Goal: Task Accomplishment & Management: Manage account settings

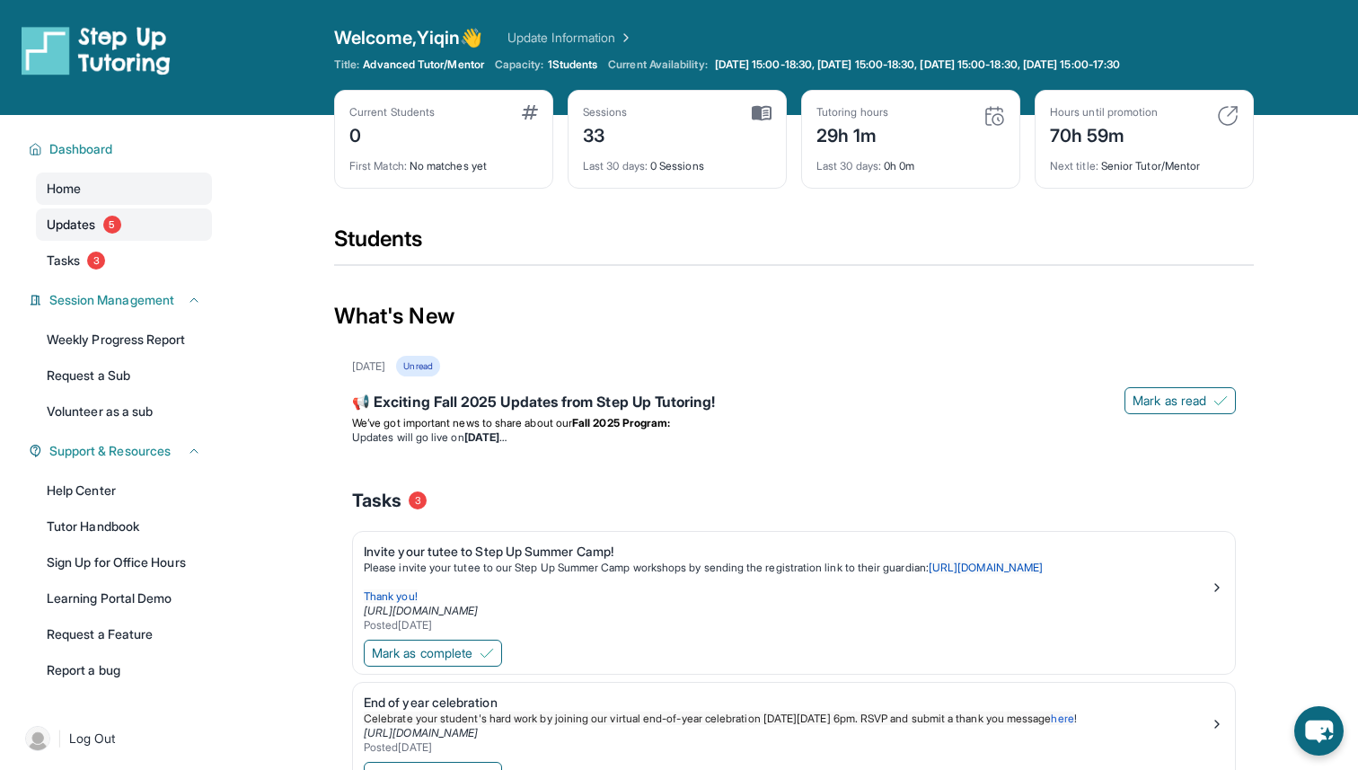
click at [79, 226] on span "Updates" at bounding box center [71, 225] width 49 height 18
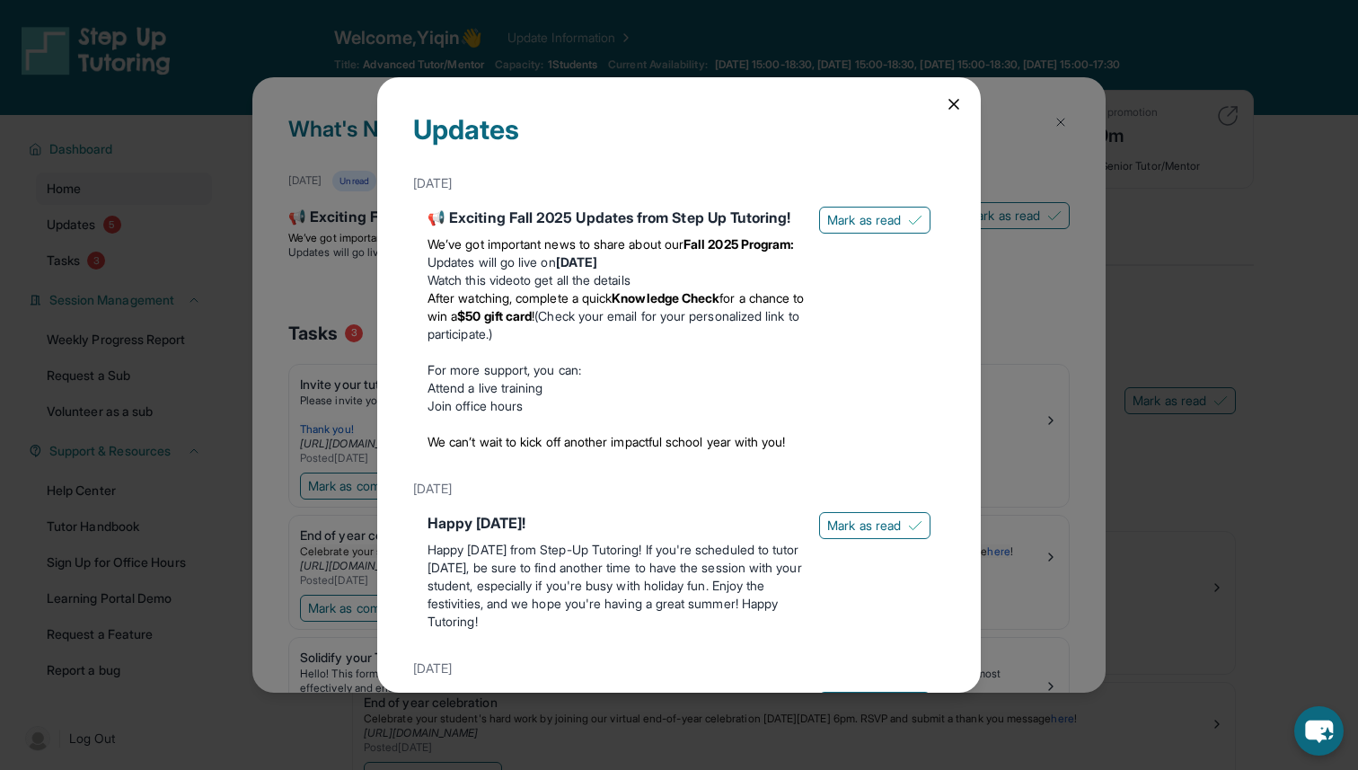
click at [954, 98] on icon at bounding box center [954, 104] width 18 height 18
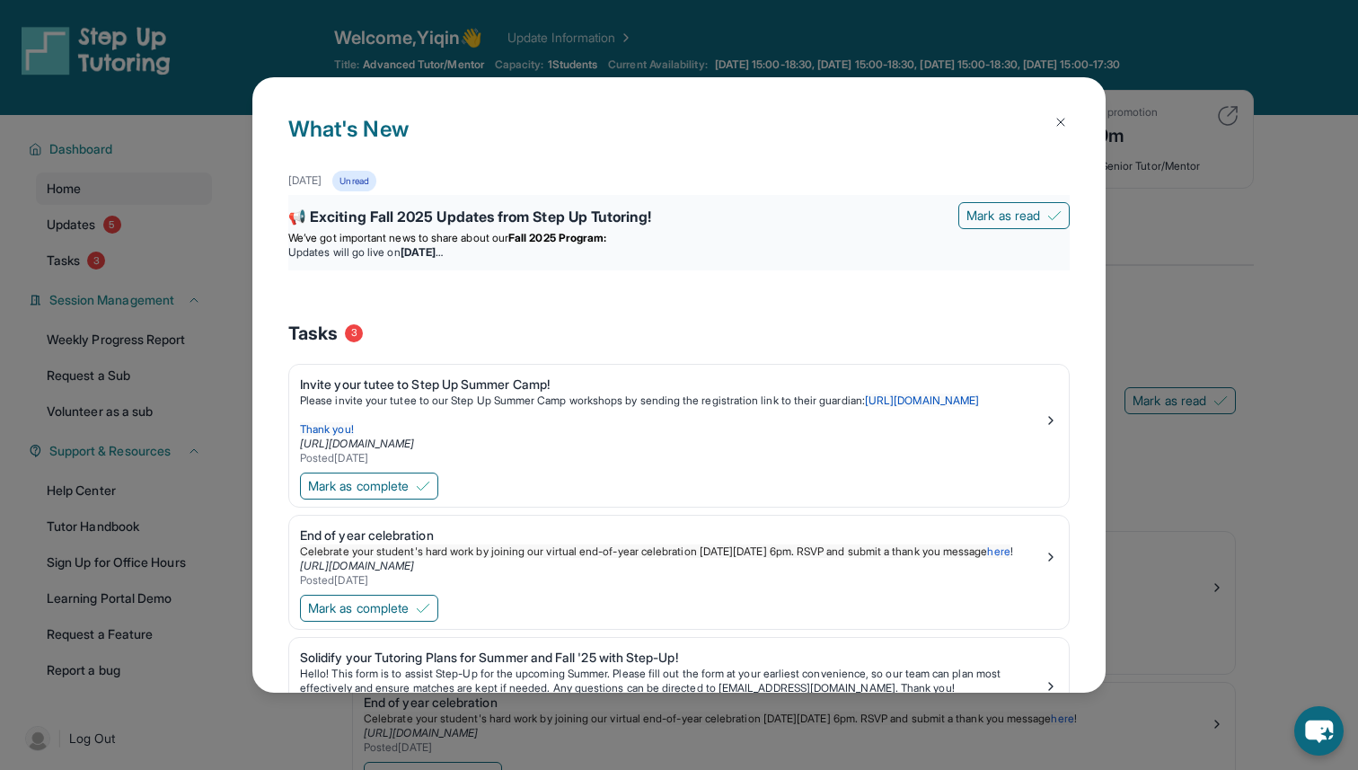
click at [443, 246] on strong "[DATE]" at bounding box center [422, 251] width 42 height 13
click at [634, 239] on p "We’ve got important news to share about our Fall 2025 Program:" at bounding box center [678, 238] width 781 height 14
click at [516, 198] on div "📢 Exciting Fall 2025 Updates from Step Up Tutoring! [PERSON_NAME] as read We’ve…" at bounding box center [678, 232] width 781 height 75
click at [496, 217] on div "📢 Exciting Fall 2025 Updates from Step Up Tutoring!" at bounding box center [678, 218] width 781 height 25
click at [366, 215] on div "📢 Exciting Fall 2025 Updates from Step Up Tutoring!" at bounding box center [678, 218] width 781 height 25
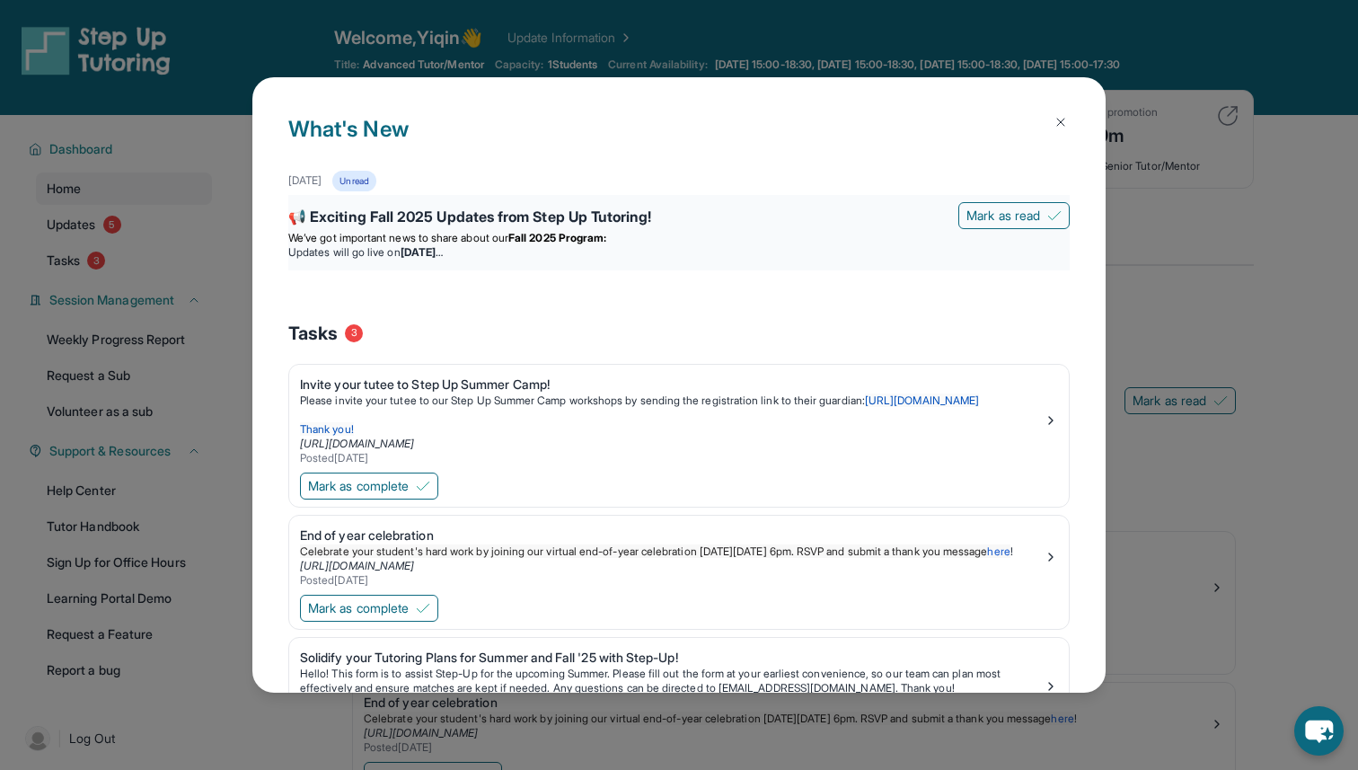
click at [366, 245] on li "Updates will go live [DATE][DATE]" at bounding box center [678, 252] width 781 height 14
click at [443, 247] on strong "[DATE]" at bounding box center [422, 251] width 42 height 13
click at [443, 248] on strong "[DATE]" at bounding box center [422, 251] width 42 height 13
click at [623, 244] on div "We’ve got important news to share about our Fall 2025 Program: Updates will go …" at bounding box center [678, 245] width 781 height 29
click at [1057, 116] on img at bounding box center [1061, 122] width 14 height 14
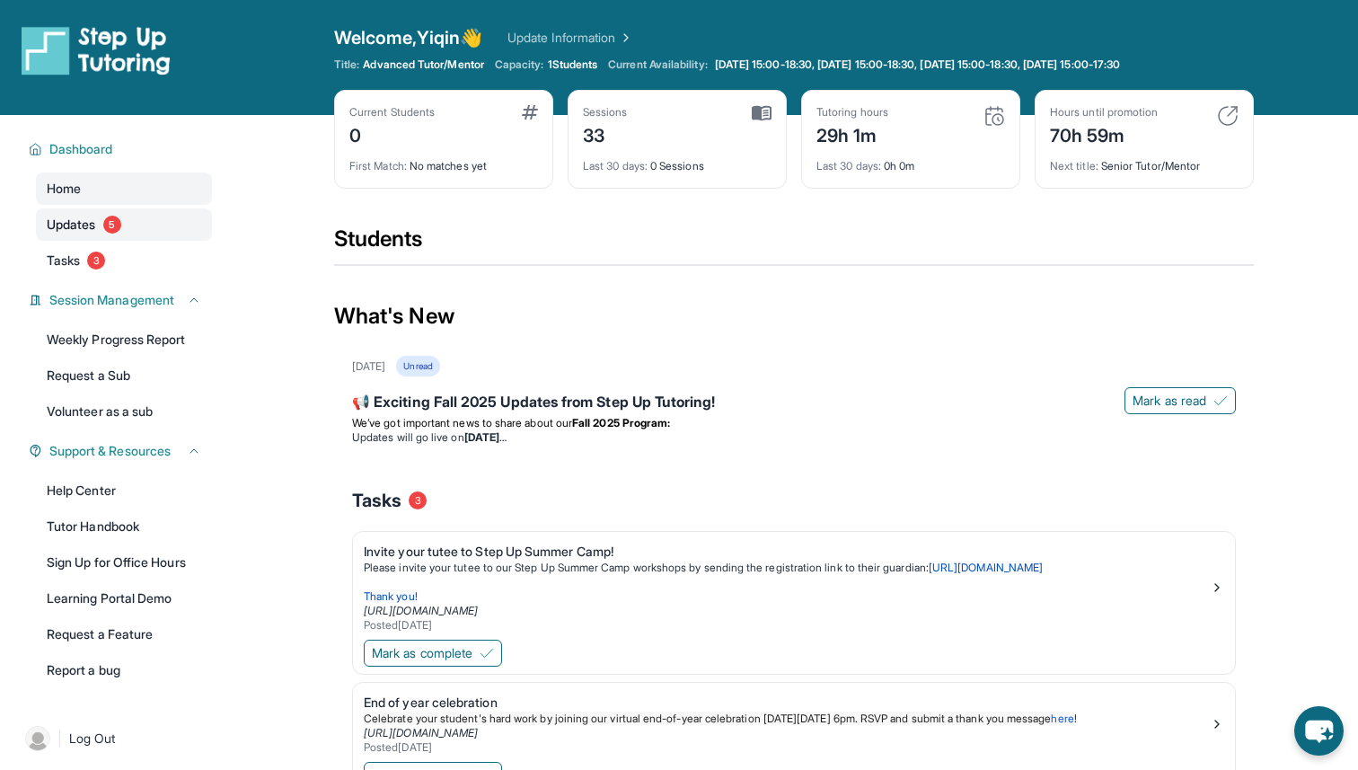
click at [70, 225] on span "Updates" at bounding box center [71, 225] width 49 height 18
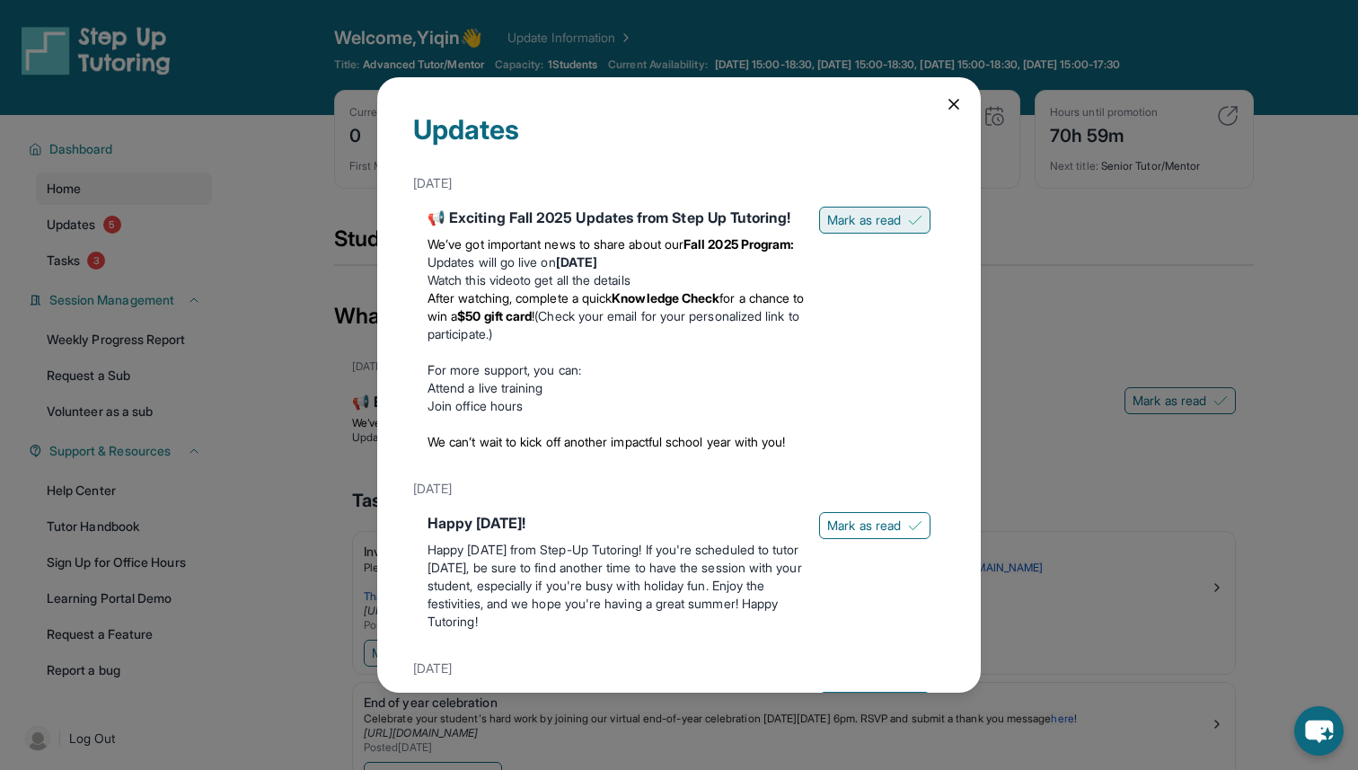
click at [853, 215] on span "Mark as read" at bounding box center [864, 220] width 74 height 18
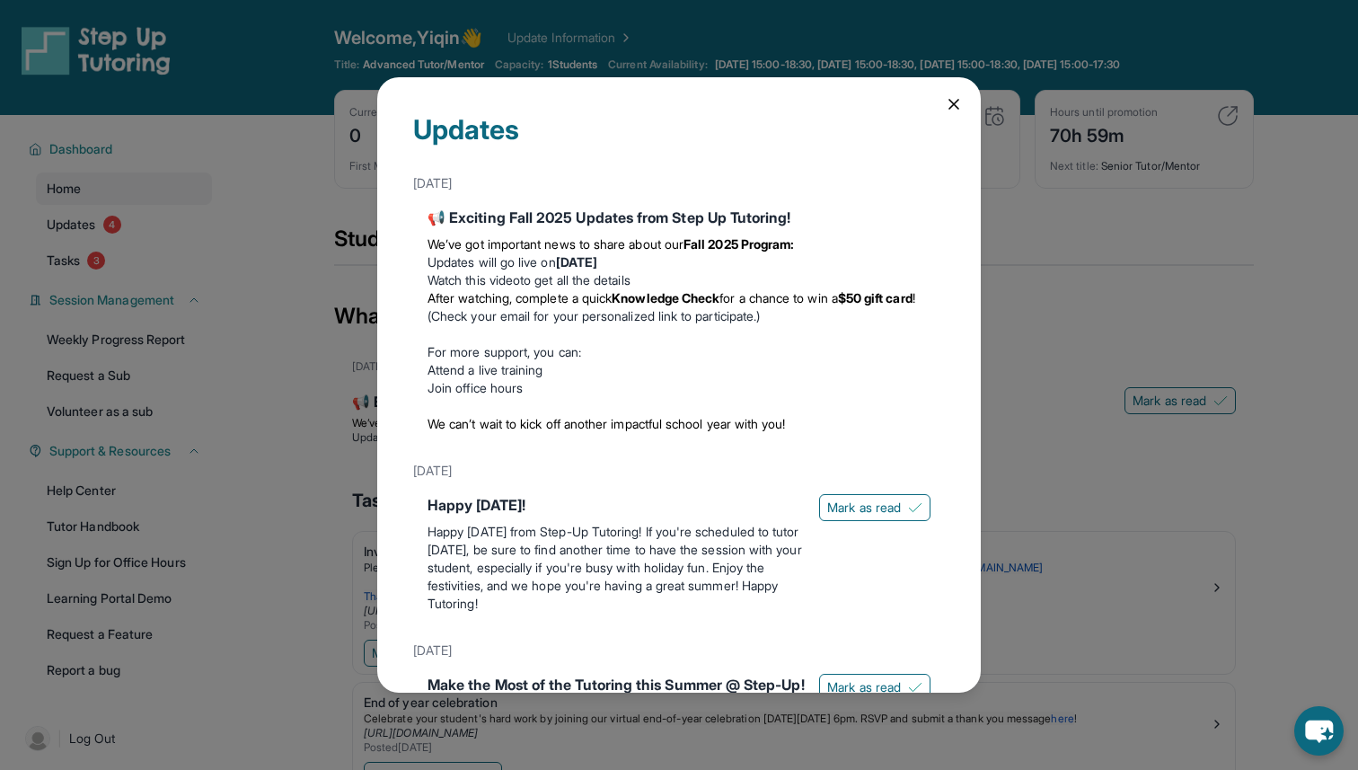
click at [853, 215] on div "📢 Exciting Fall 2025 Updates from Step Up Tutoring!" at bounding box center [679, 218] width 503 height 22
click at [862, 507] on span "Mark as read" at bounding box center [864, 507] width 74 height 18
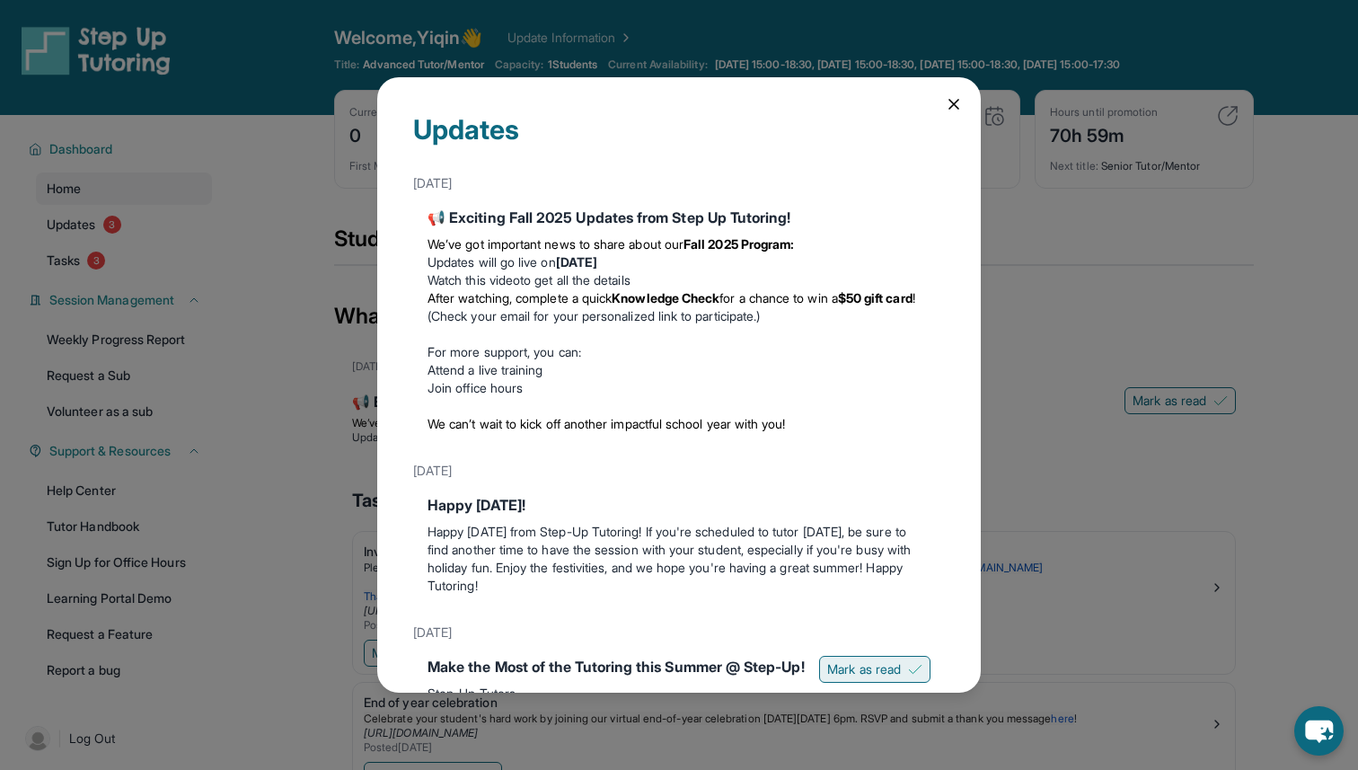
click at [861, 658] on button "Mark as read" at bounding box center [874, 669] width 111 height 27
click at [956, 97] on icon at bounding box center [954, 104] width 18 height 18
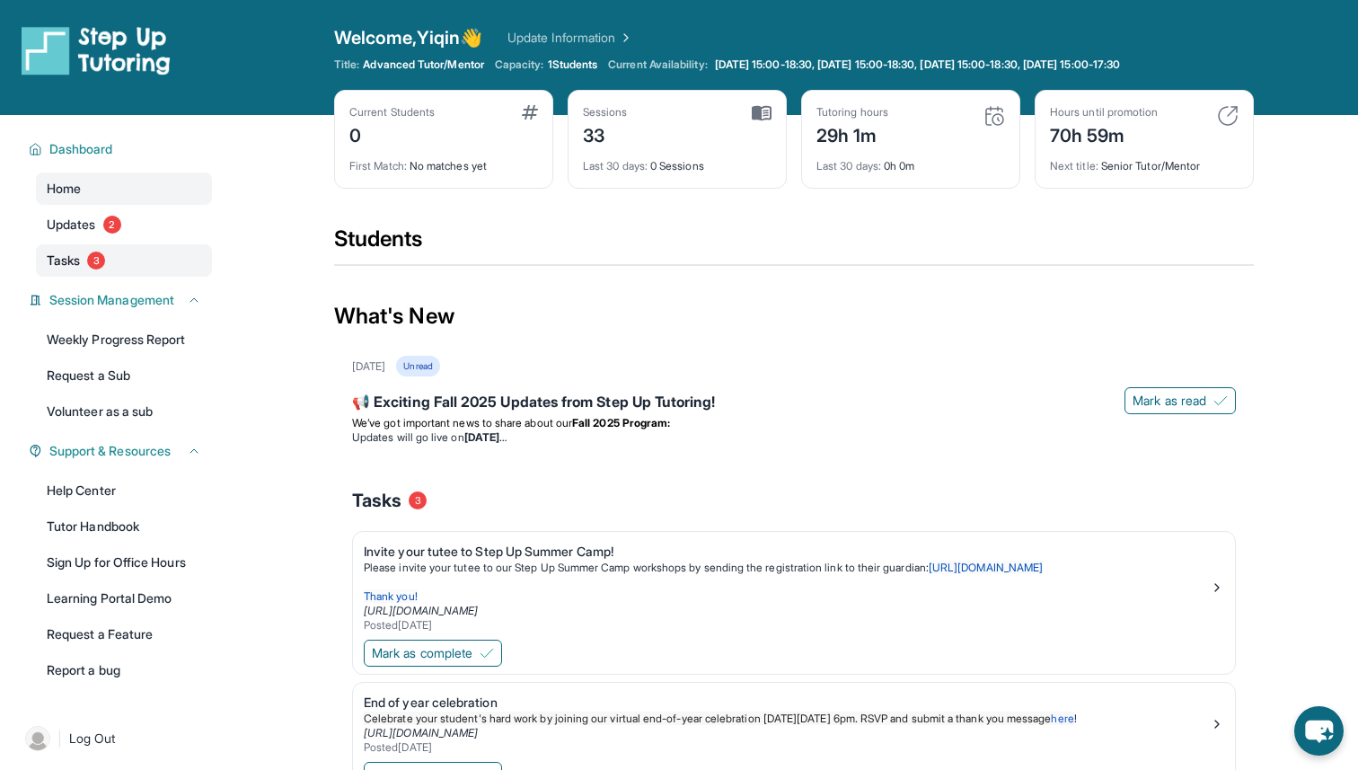
click at [66, 259] on span "Tasks" at bounding box center [63, 260] width 33 height 18
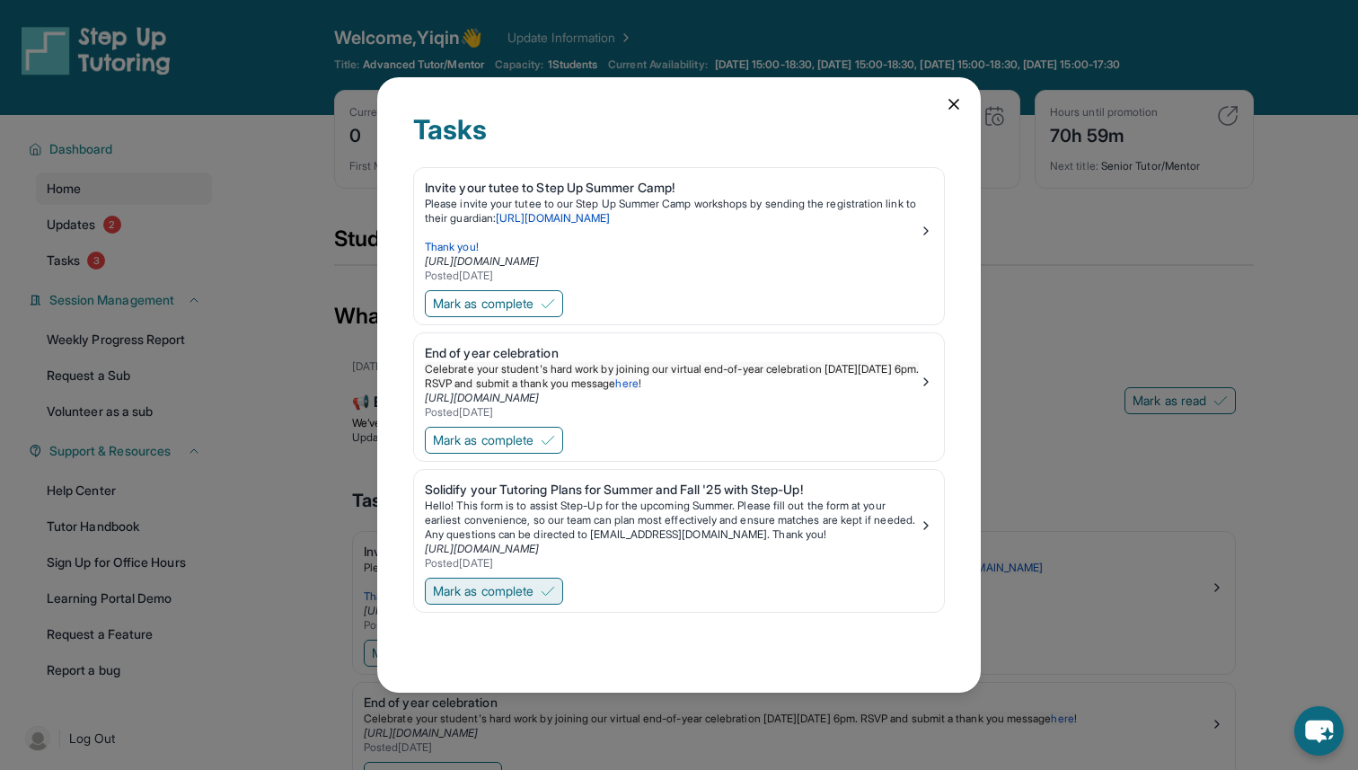
click at [498, 590] on span "Mark as complete" at bounding box center [483, 591] width 101 height 18
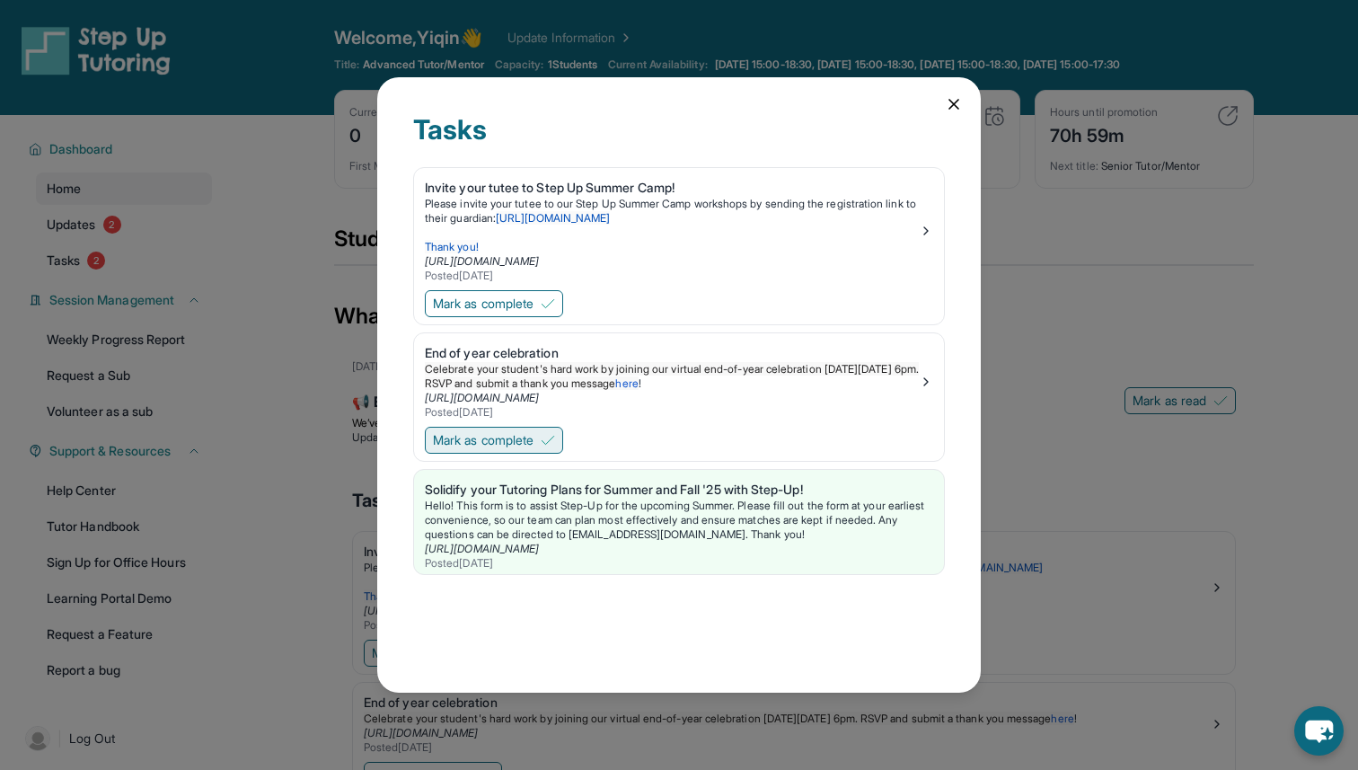
click at [483, 432] on span "Mark as complete" at bounding box center [483, 440] width 101 height 18
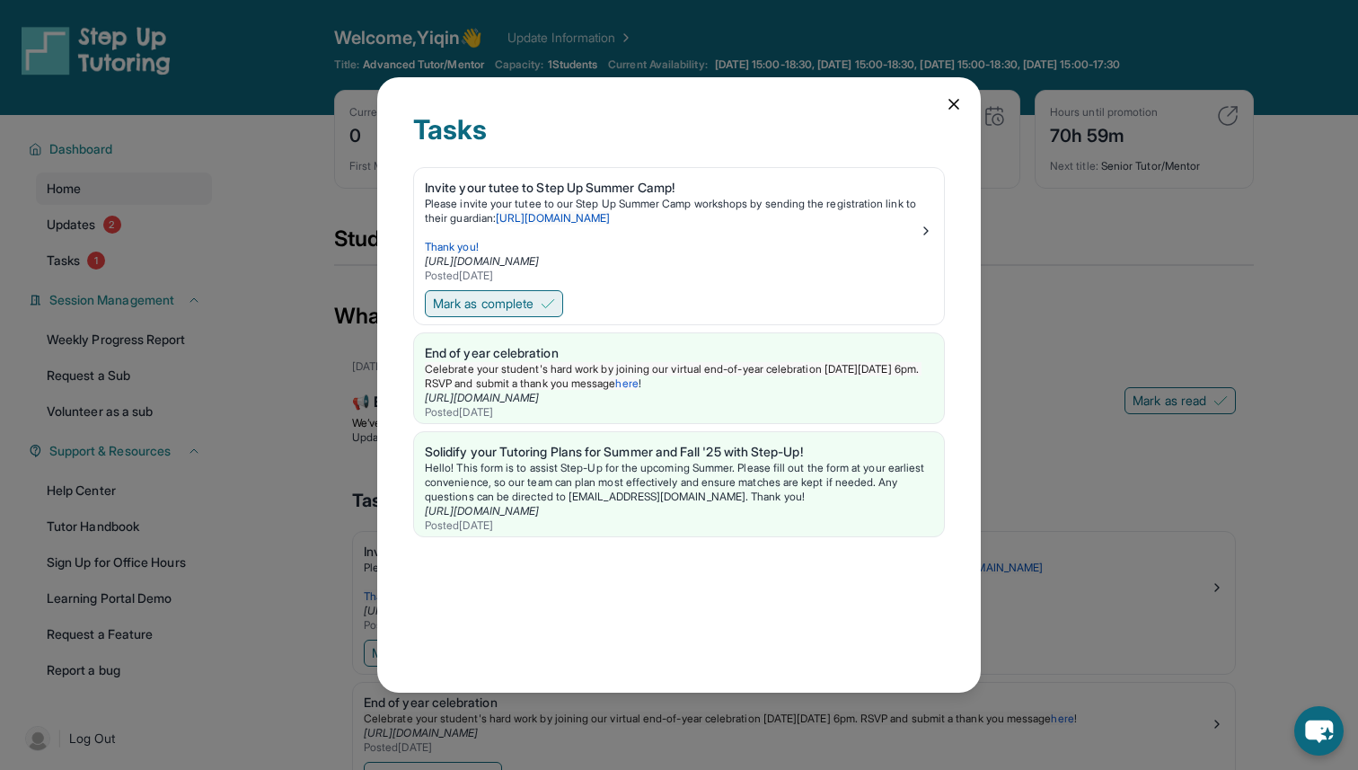
click at [492, 302] on span "Mark as complete" at bounding box center [483, 304] width 101 height 18
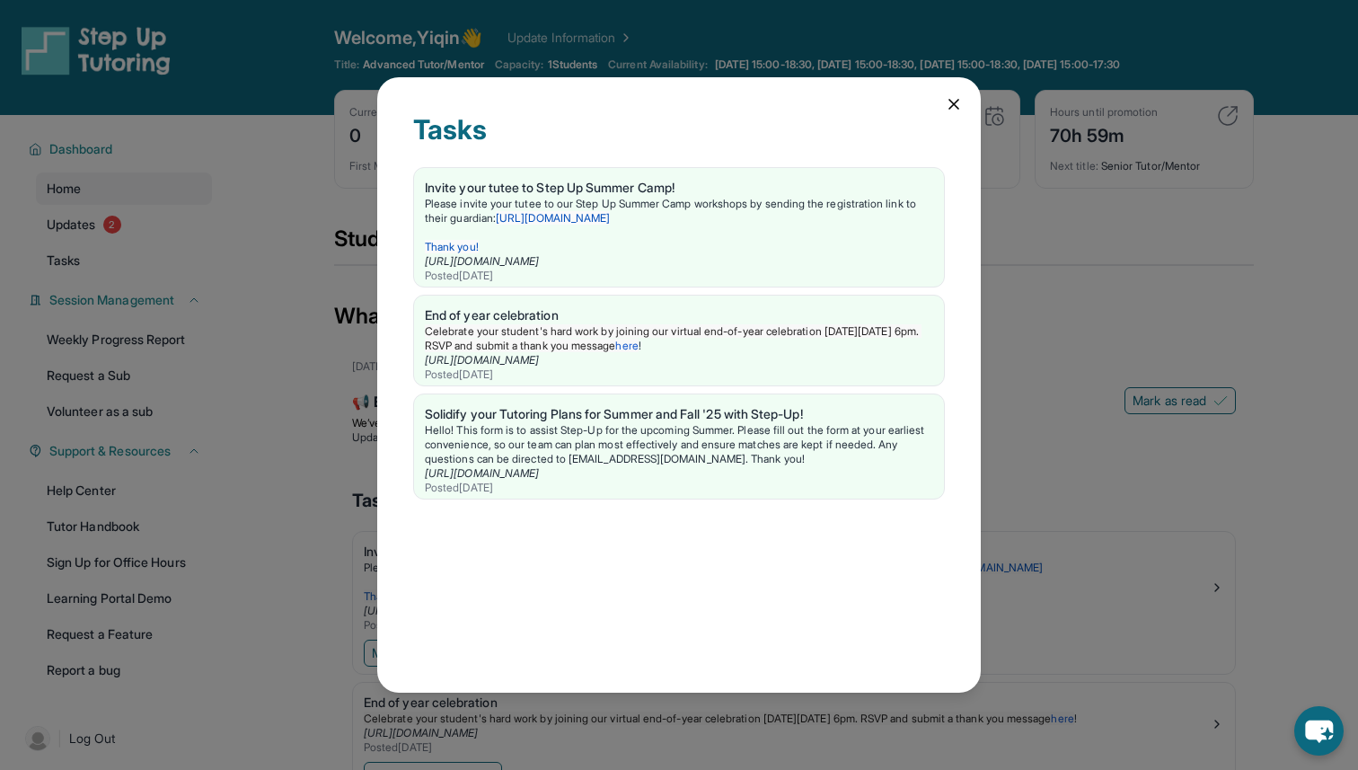
click at [952, 102] on icon at bounding box center [953, 104] width 9 height 9
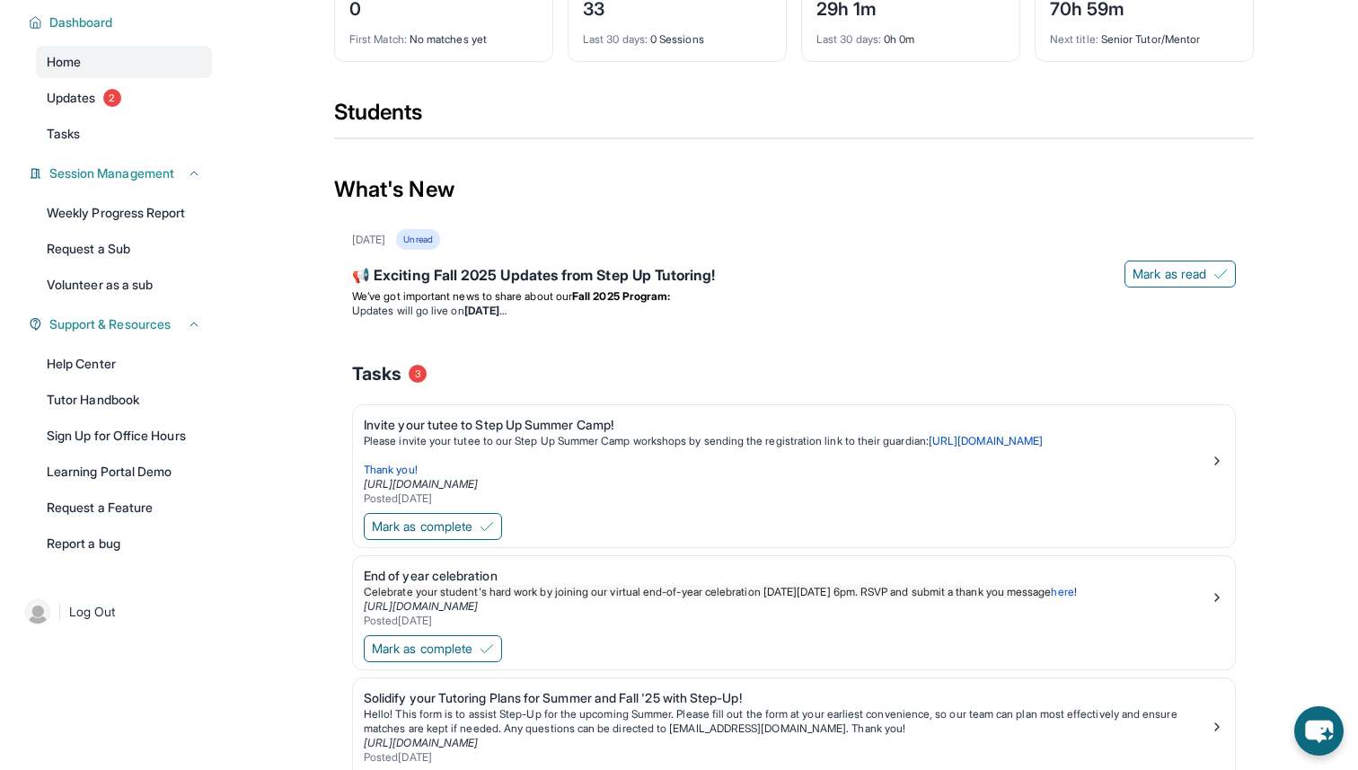
scroll to position [119, 0]
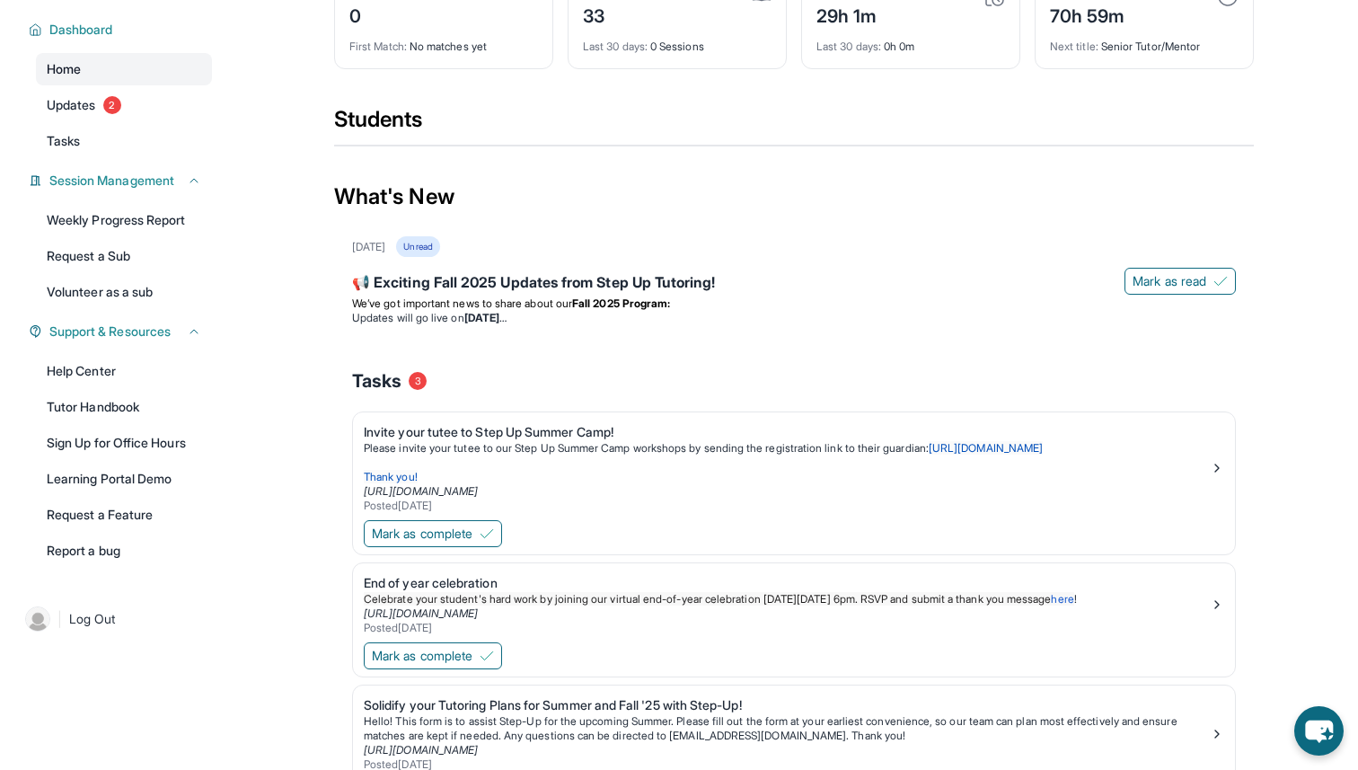
click at [98, 73] on link "Home" at bounding box center [124, 69] width 176 height 32
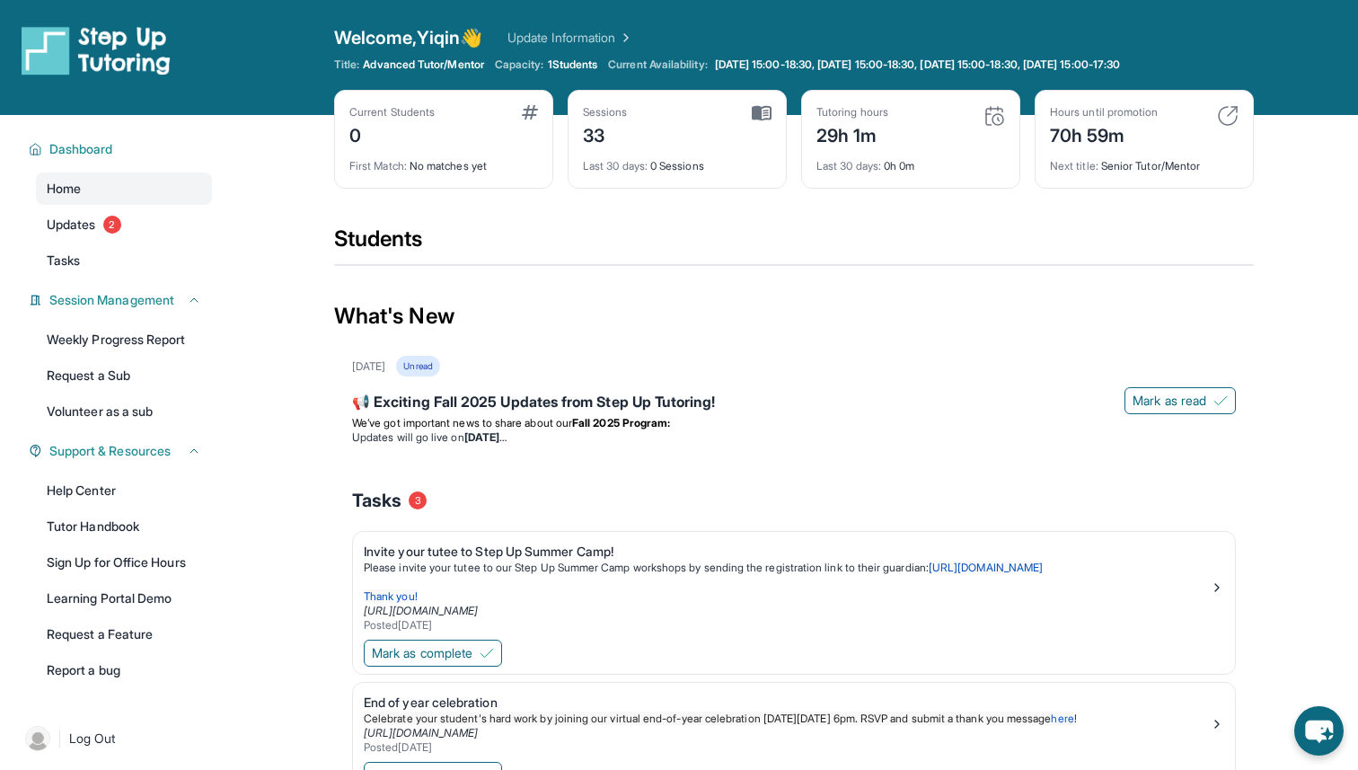
click at [586, 31] on link "Update Information" at bounding box center [570, 38] width 126 height 18
click at [87, 143] on span "Dashboard" at bounding box center [81, 149] width 64 height 18
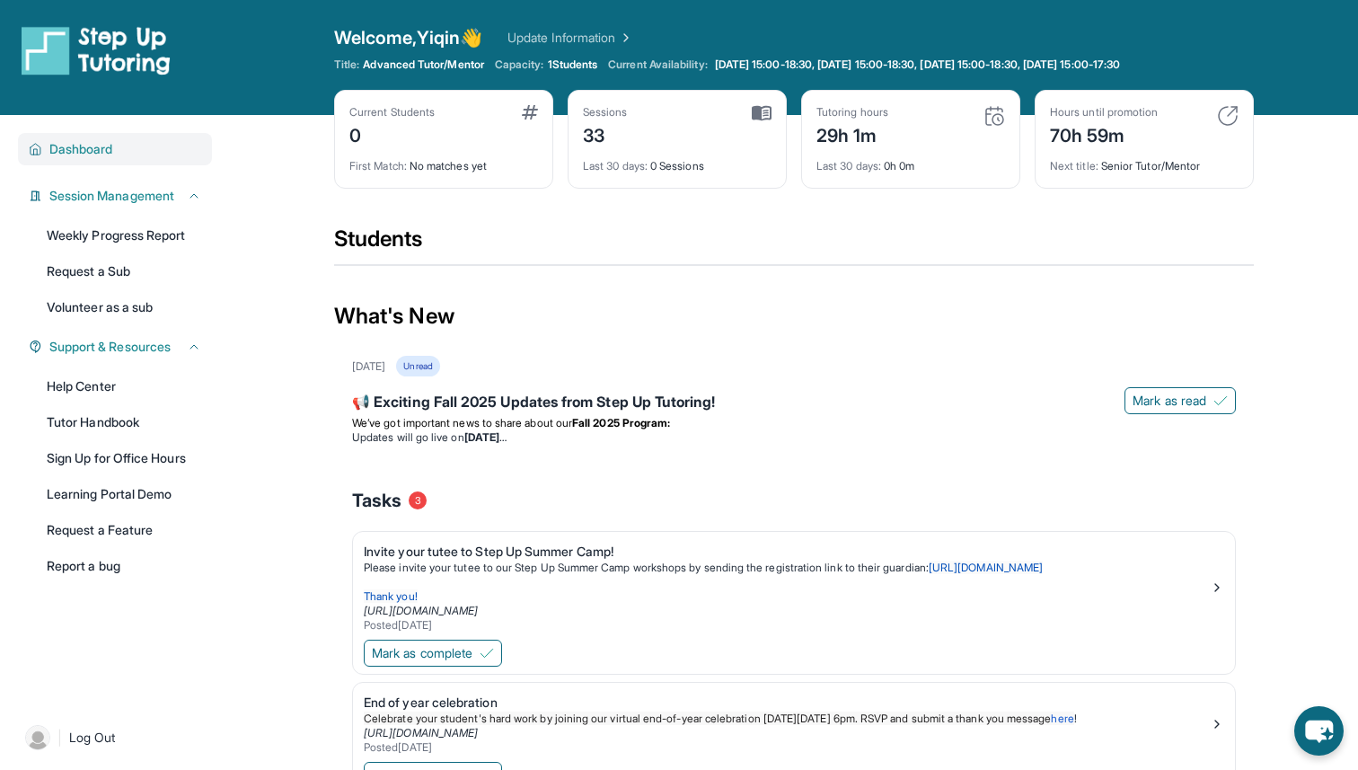
click at [87, 143] on span "Dashboard" at bounding box center [81, 149] width 64 height 18
